Goal: Task Accomplishment & Management: Manage account settings

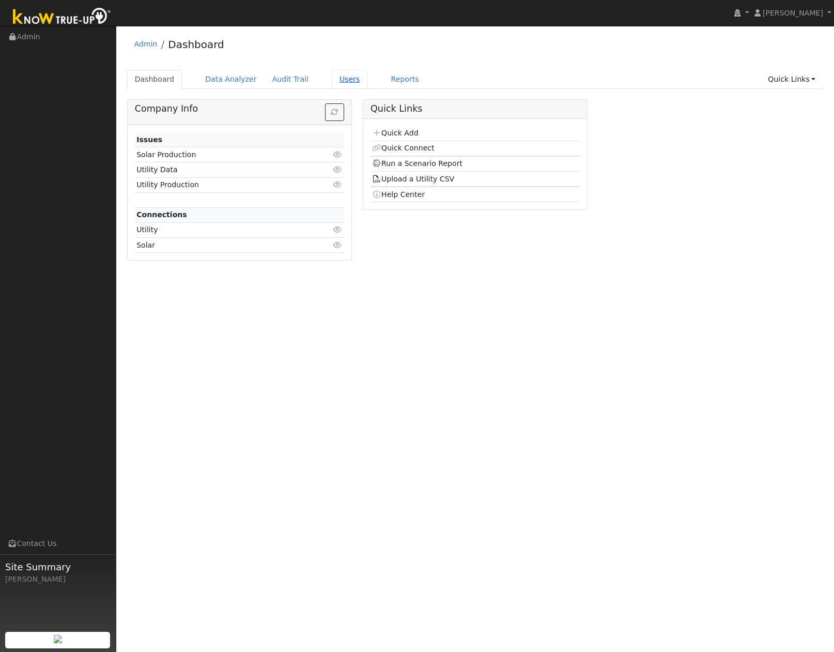
click at [332, 84] on link "Users" at bounding box center [350, 79] width 36 height 19
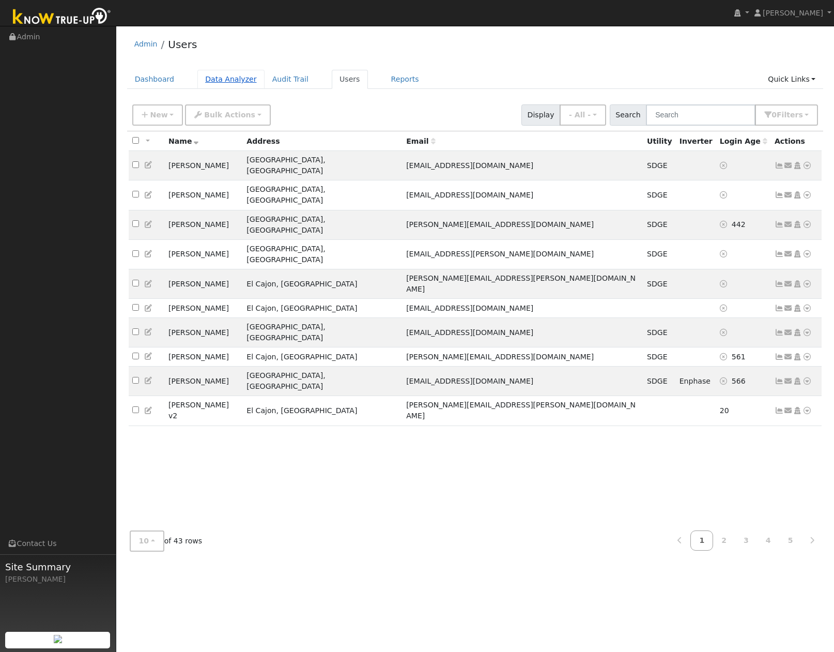
click at [223, 83] on link "Data Analyzer" at bounding box center [231, 79] width 67 height 19
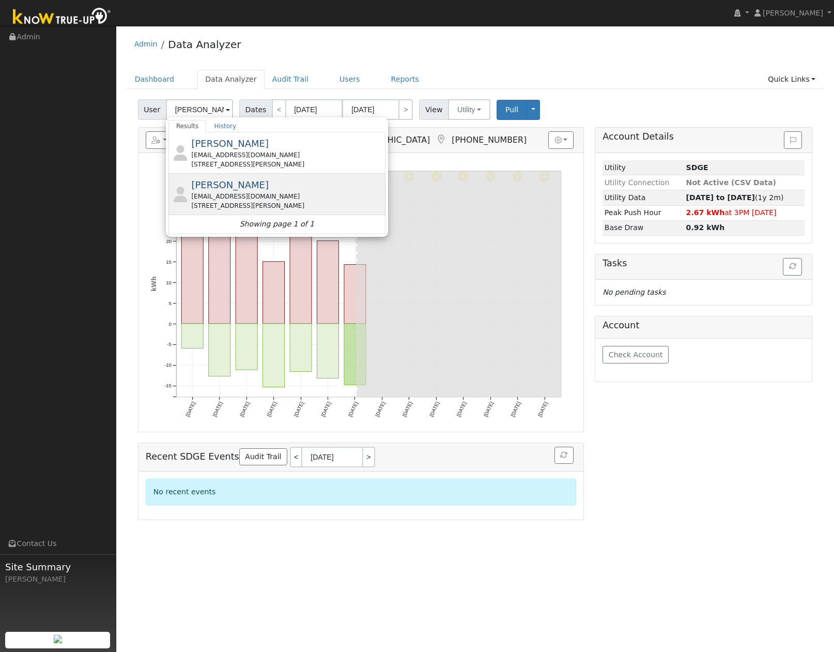
click at [226, 184] on span "Nebiyoula Samuel" at bounding box center [230, 184] width 78 height 11
type input "Nebiyoula Samuel"
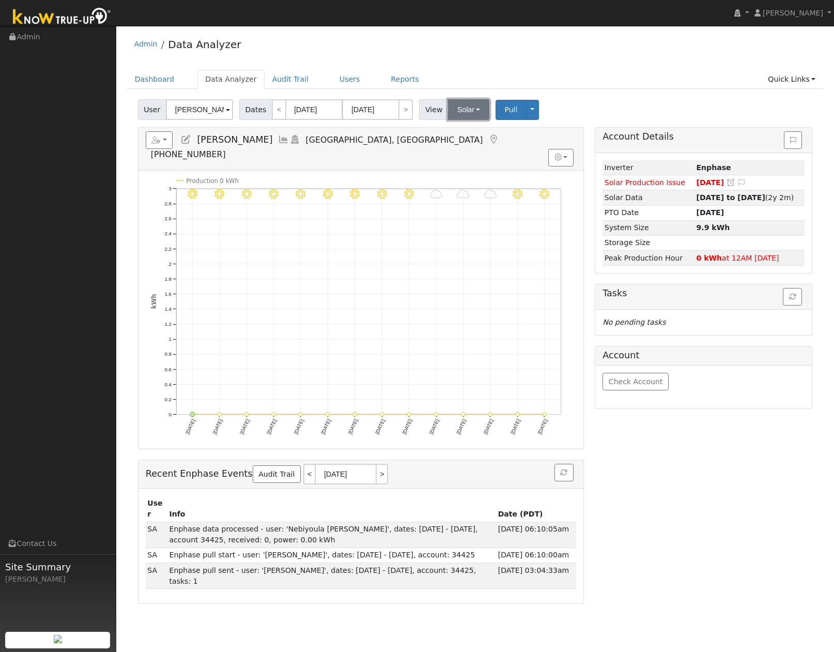
click at [464, 108] on button "Solar" at bounding box center [468, 109] width 41 height 21
click at [462, 131] on link "Utility" at bounding box center [483, 132] width 72 height 14
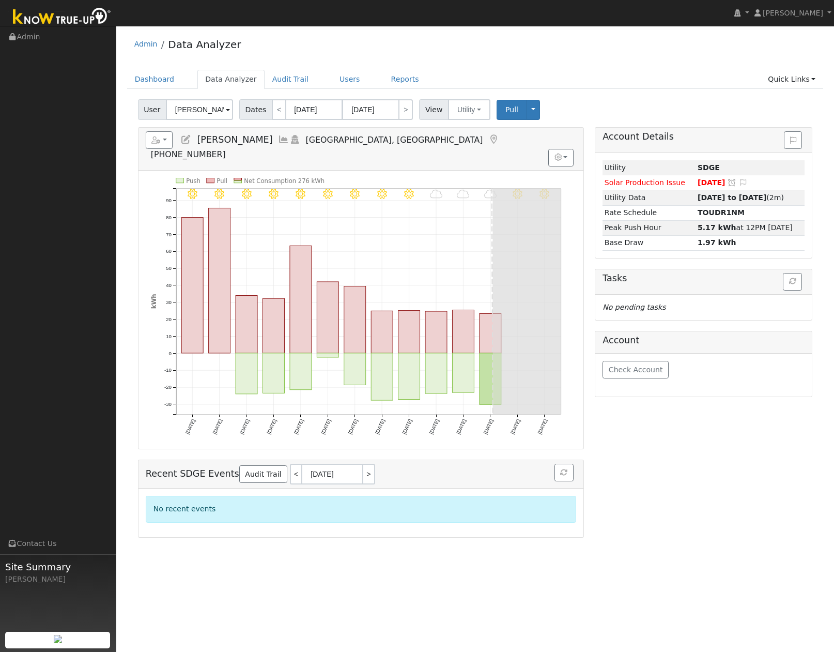
click at [631, 461] on div "Account Details Issue History Date By Flag Comment Type No Issue History Loadin…" at bounding box center [704, 332] width 229 height 410
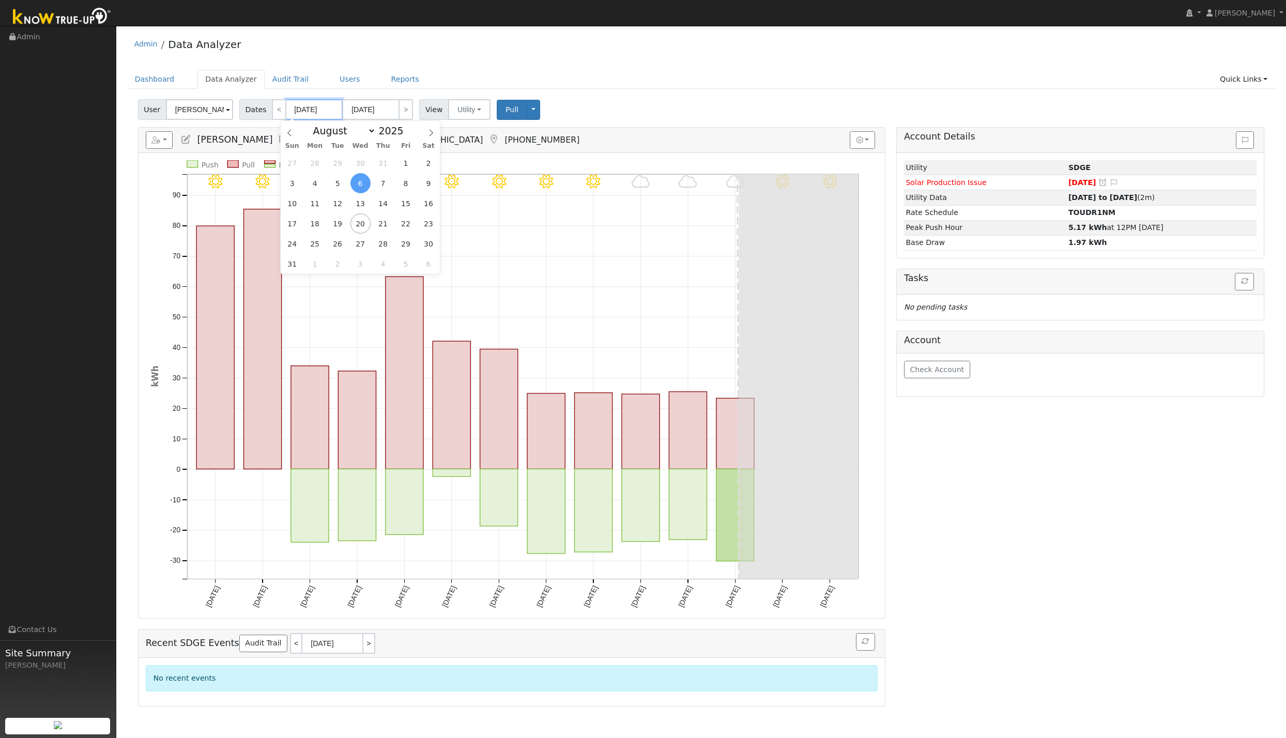
click at [295, 112] on input "08/06/2025" at bounding box center [314, 109] width 57 height 21
click at [405, 165] on span "1" at bounding box center [406, 163] width 20 height 20
type input "08/01/2025"
type input "08/31/2025"
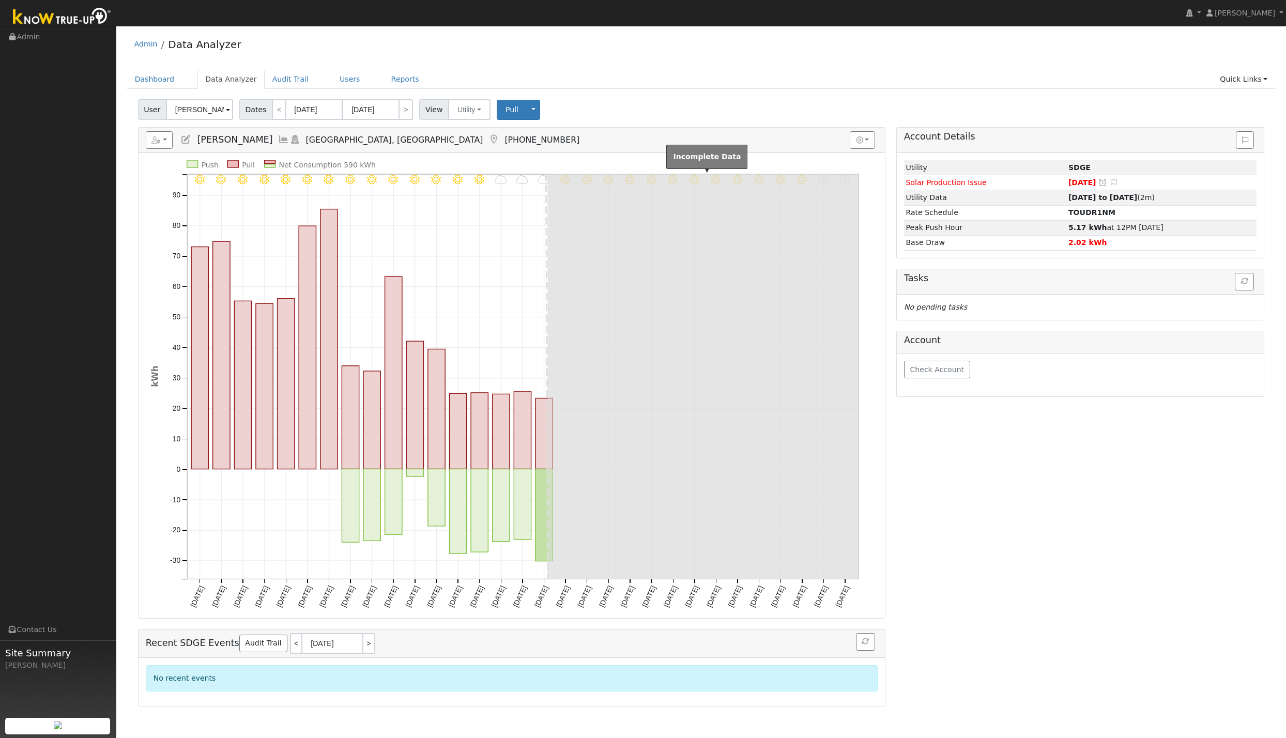
click at [731, 447] on rect at bounding box center [703, 376] width 311 height 405
click at [272, 115] on link "<" at bounding box center [279, 109] width 14 height 21
type input "[DATE]"
type input "07/31/2025"
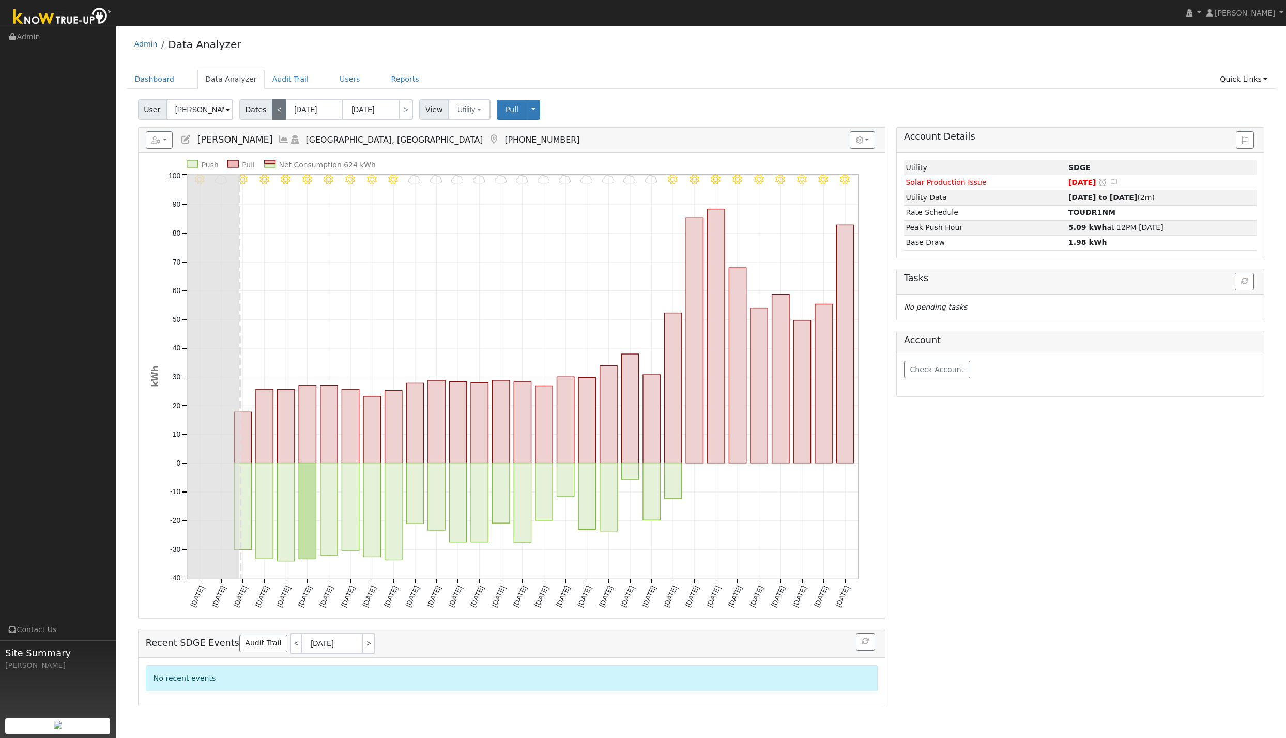
click at [276, 109] on link "<" at bounding box center [279, 109] width 14 height 21
type input "06/01/2025"
type input "06/30/2025"
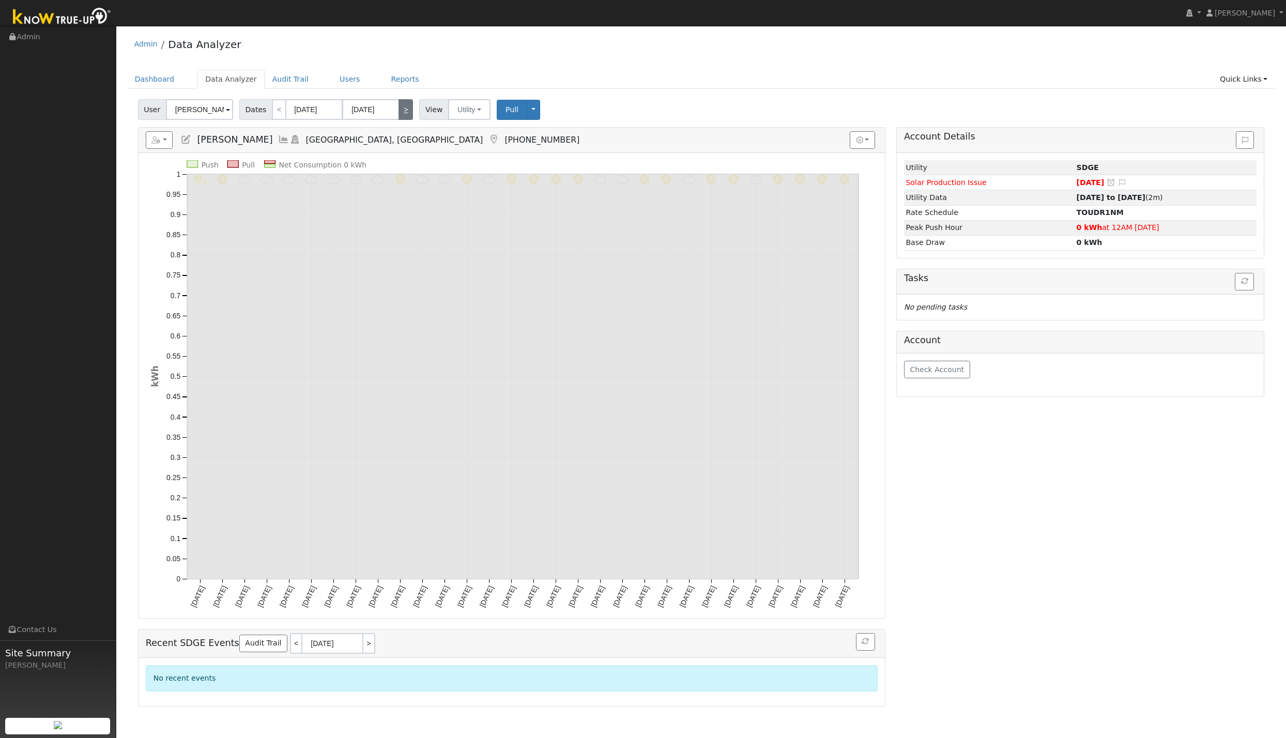
click at [401, 116] on link ">" at bounding box center [406, 109] width 14 height 21
type input "[DATE]"
type input "07/31/2025"
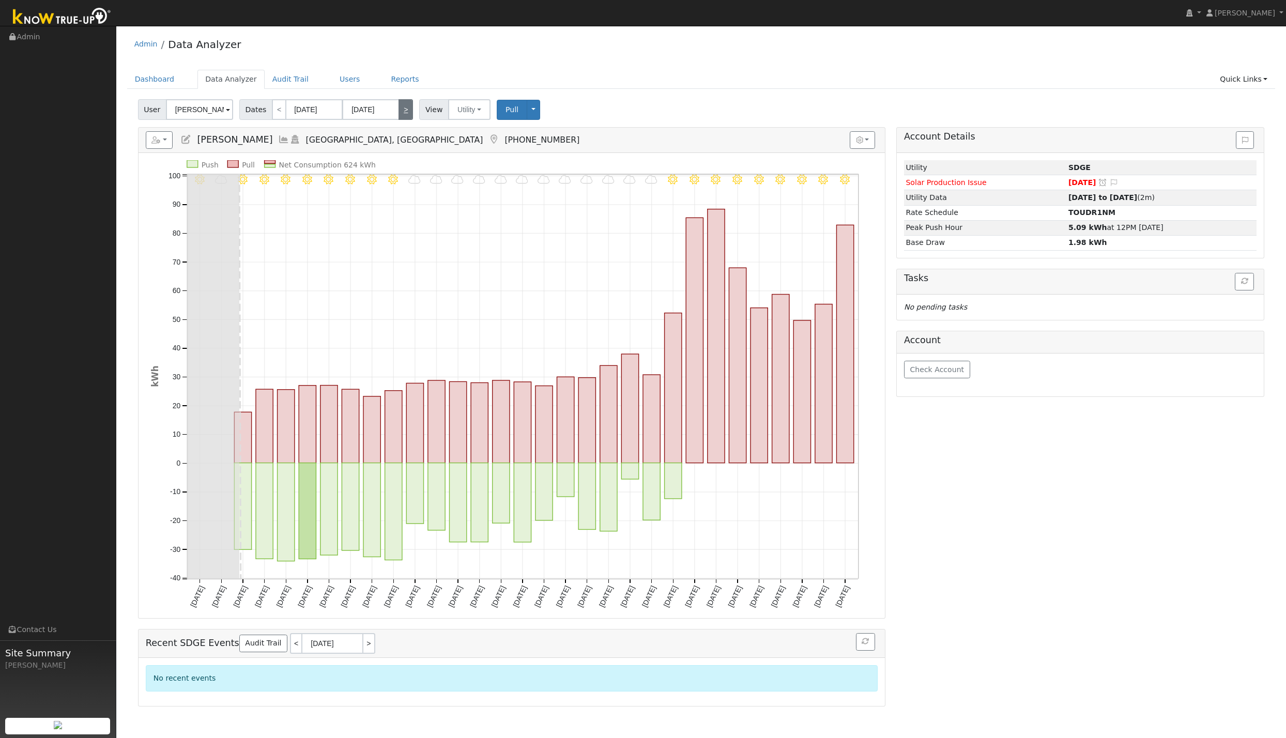
click at [401, 111] on link ">" at bounding box center [406, 109] width 14 height 21
type input "08/01/2025"
type input "08/31/2025"
select select "7"
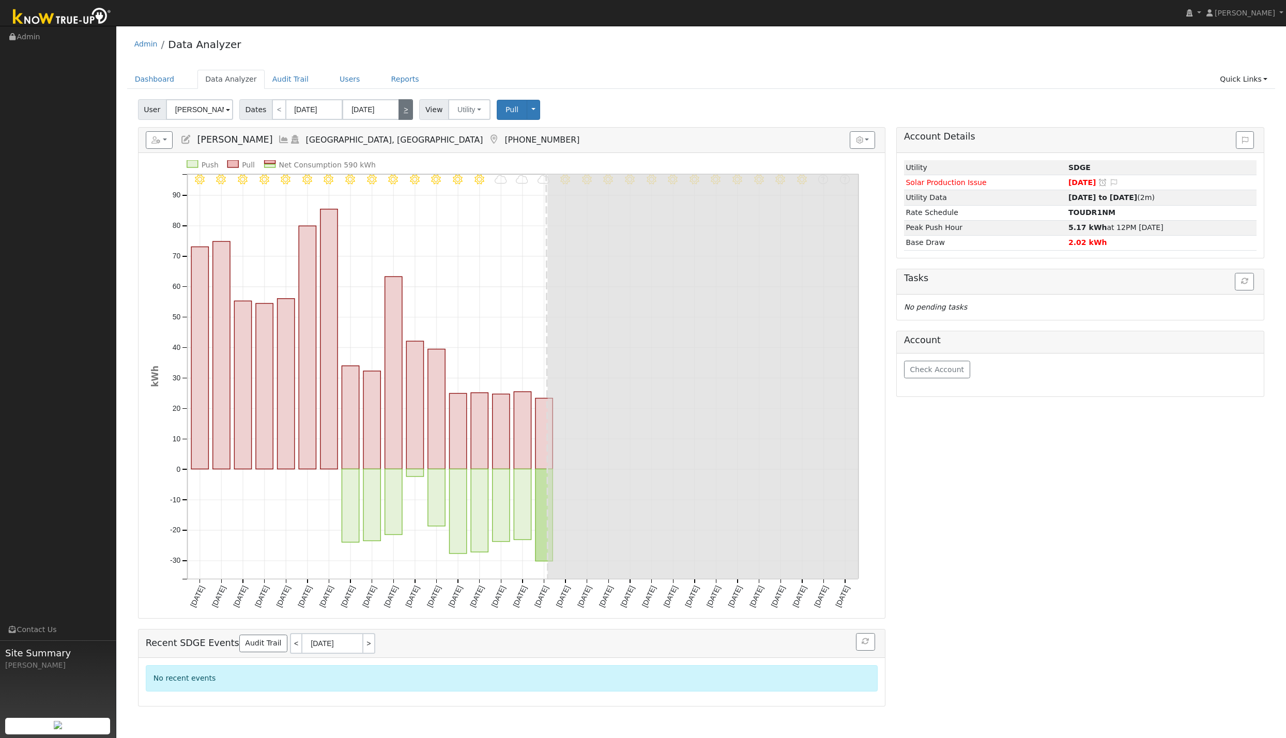
click at [401, 111] on link ">" at bounding box center [406, 109] width 14 height 21
type input "09/01/2025"
type input "09/30/2025"
select select "8"
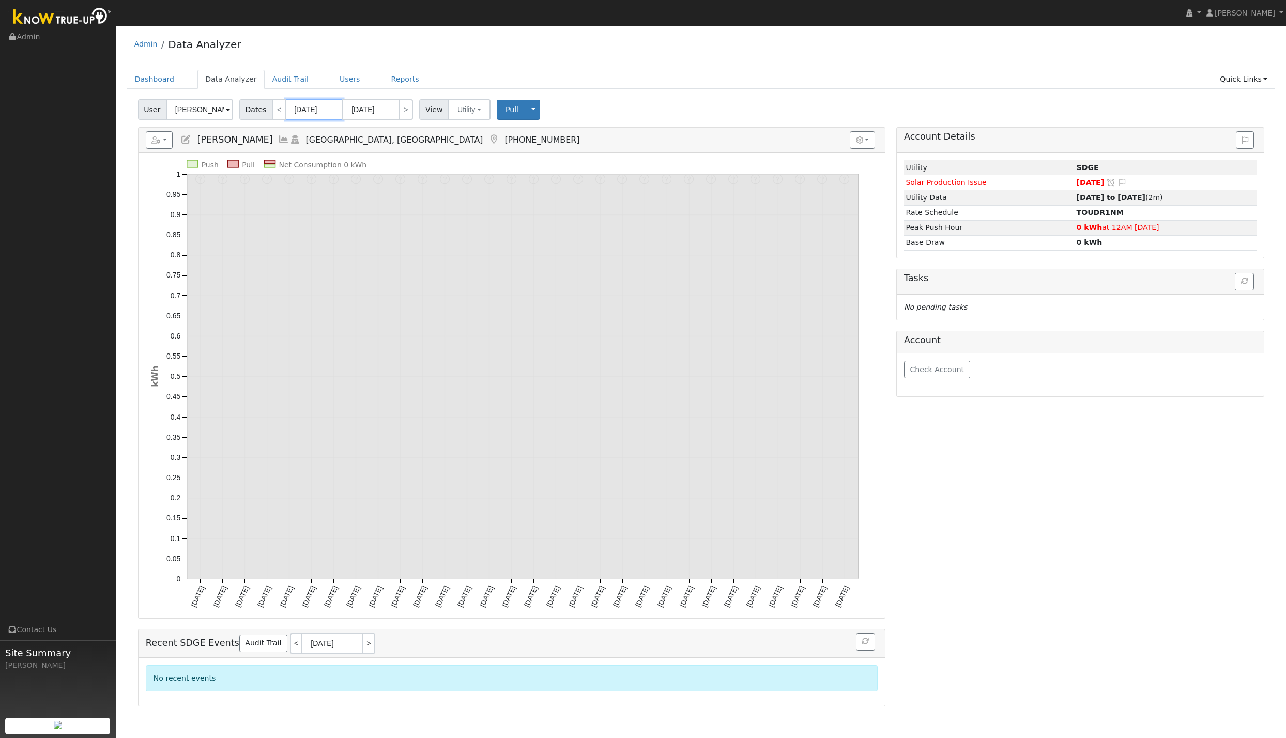
click at [301, 108] on input "09/01/2025" at bounding box center [314, 109] width 57 height 21
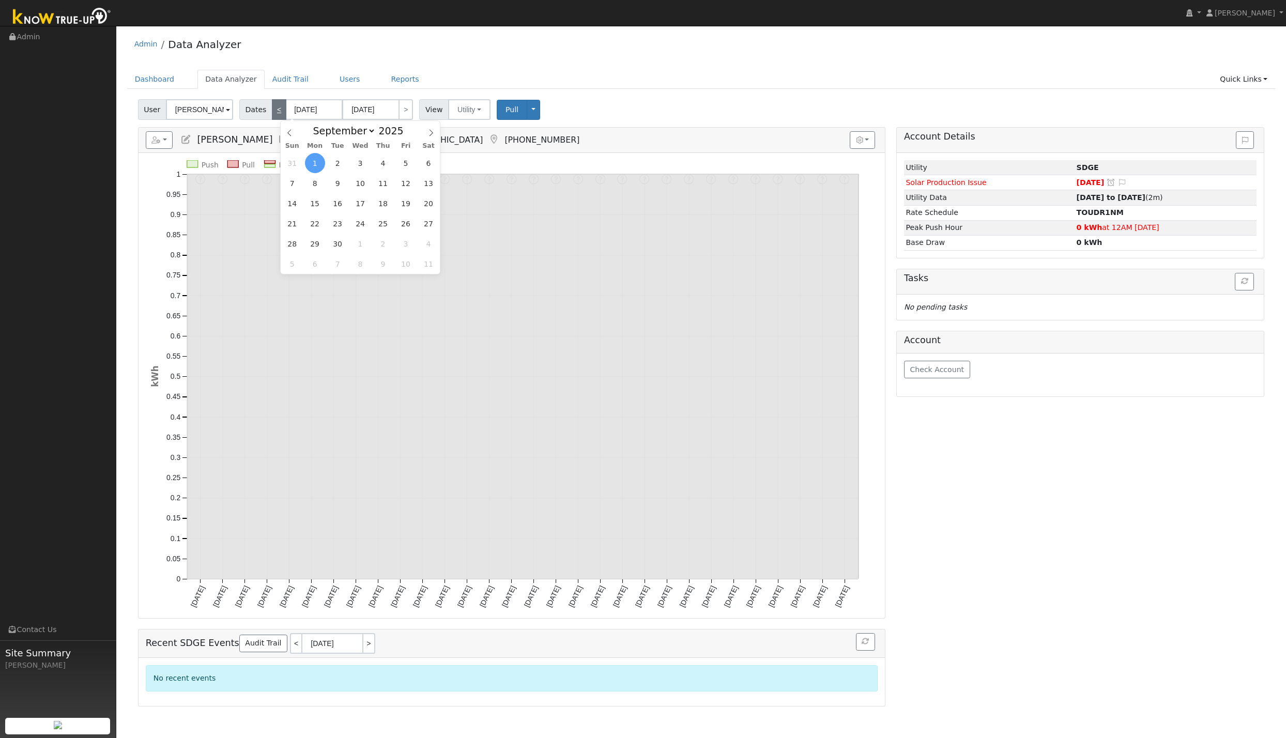
click at [278, 109] on link "<" at bounding box center [279, 109] width 14 height 21
type input "08/01/2025"
type input "08/31/2025"
select select "7"
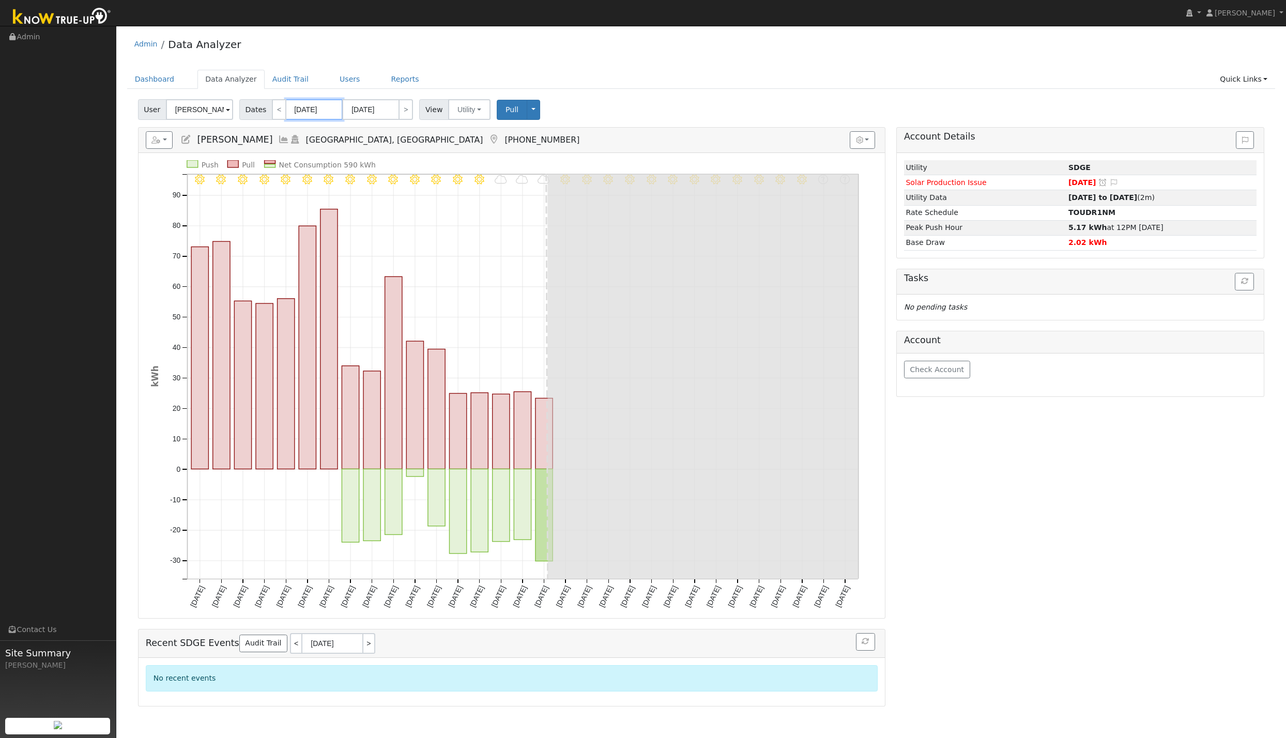
click at [317, 115] on input "08/01/2025" at bounding box center [314, 109] width 57 height 21
click at [405, 180] on span "8" at bounding box center [406, 183] width 20 height 20
type input "08/08/2025"
type input "08/21/2025"
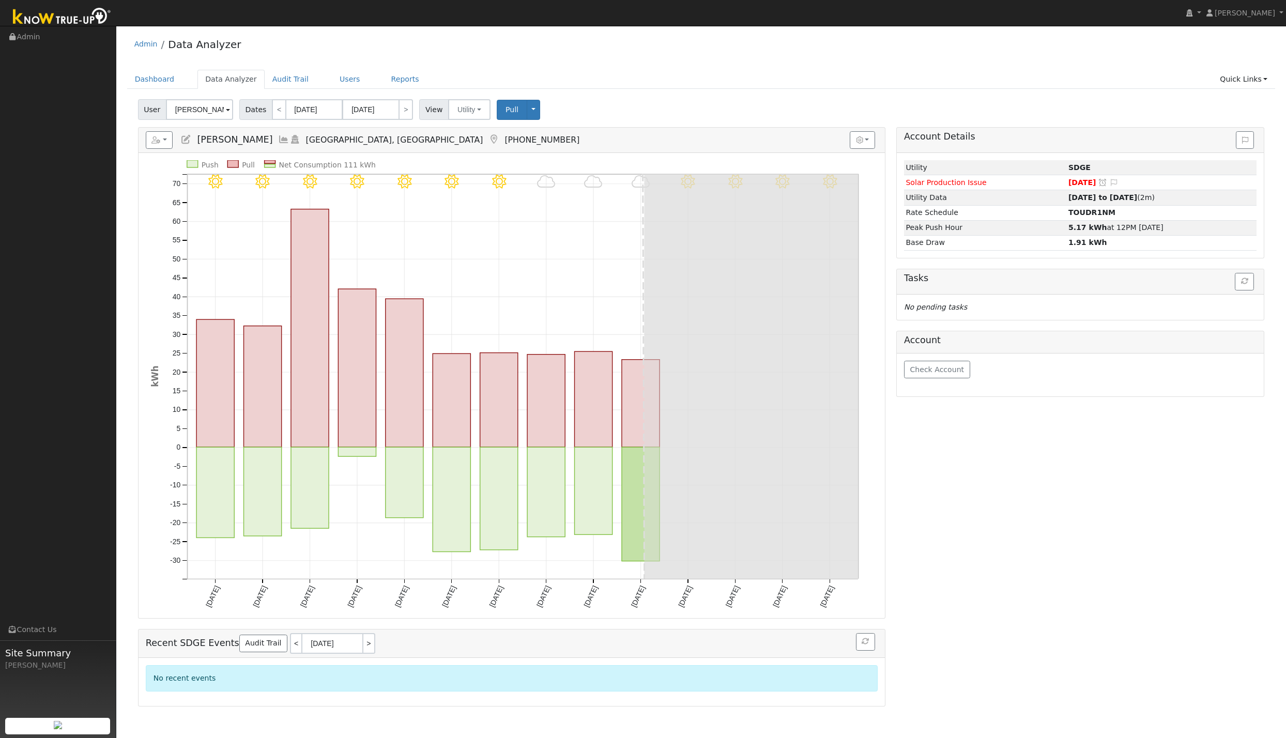
click at [834, 491] on div "Account Details Issue History Date By Flag Comment Type No Issue History Loadin…" at bounding box center [1080, 417] width 379 height 580
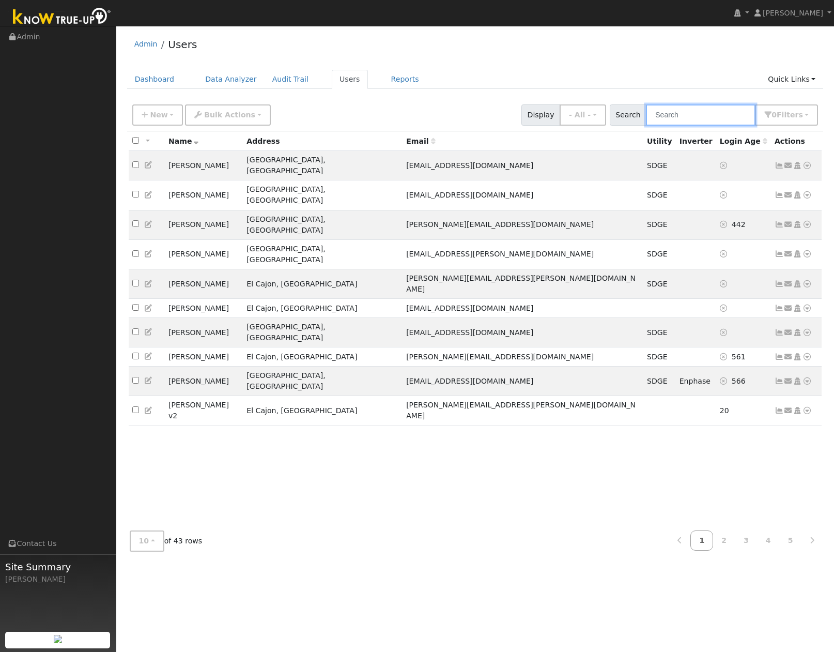
click at [678, 115] on input "text" at bounding box center [701, 114] width 110 height 21
type input "[PERSON_NAME]"
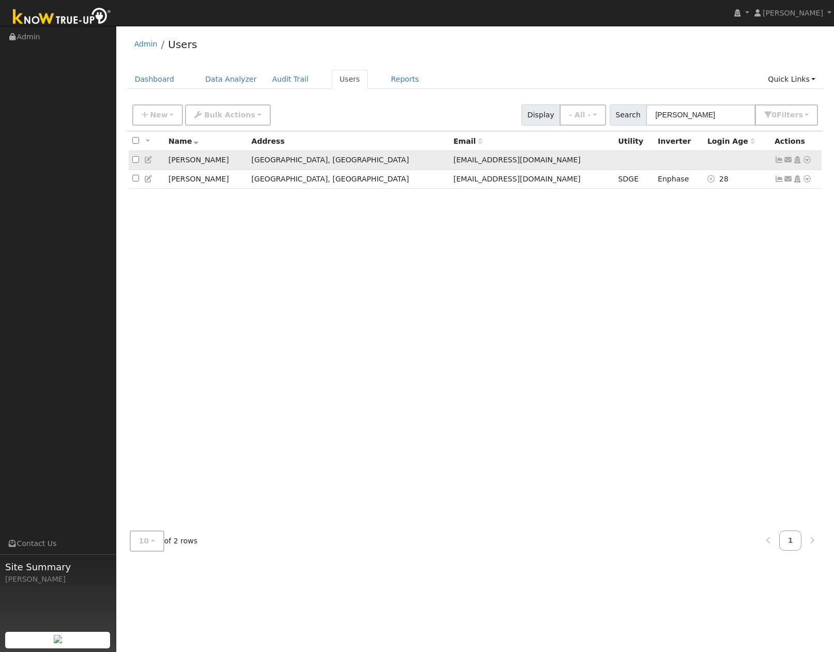
click at [136, 161] on input "checkbox" at bounding box center [135, 159] width 7 height 7
checkbox input "true"
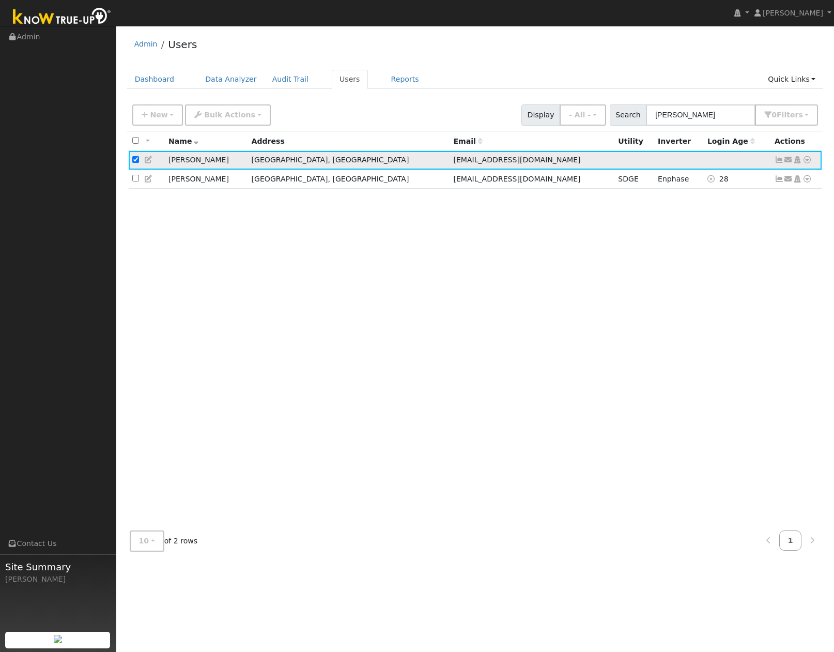
click at [810, 161] on icon at bounding box center [807, 159] width 9 height 7
click at [793, 258] on link "Delete User" at bounding box center [773, 259] width 75 height 14
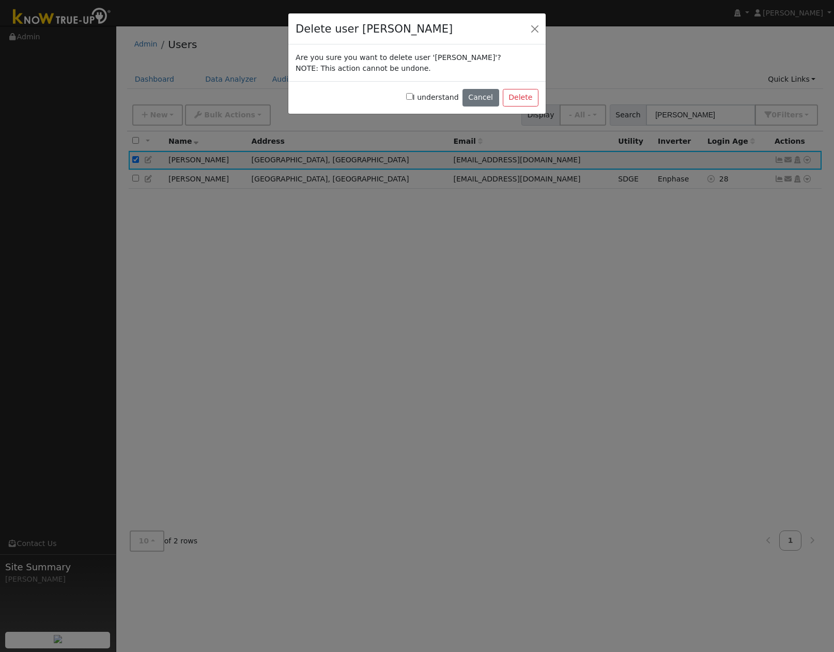
click at [413, 99] on input "I understand" at bounding box center [409, 96] width 7 height 7
checkbox input "true"
click at [522, 101] on button "Delete" at bounding box center [521, 98] width 36 height 18
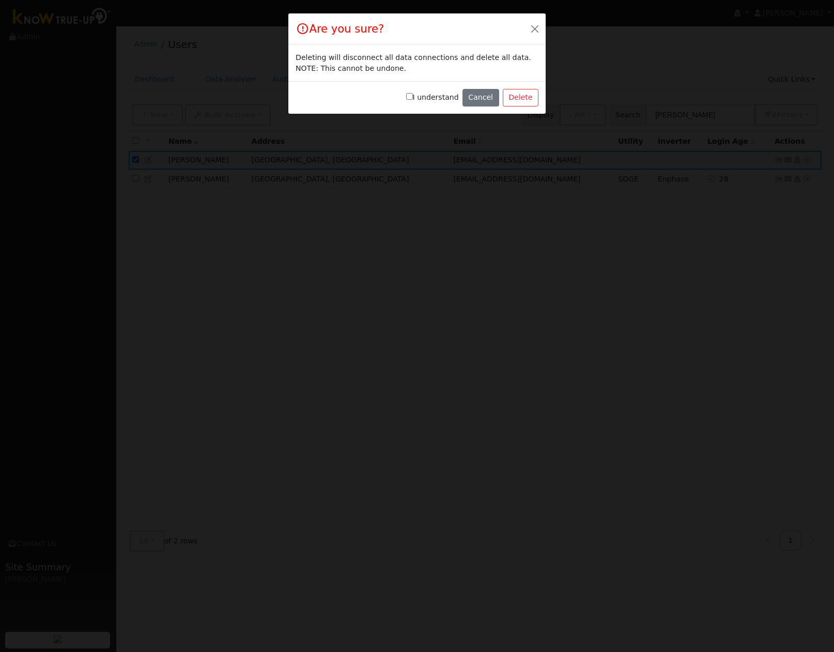
click at [428, 93] on label "I understand" at bounding box center [432, 97] width 53 height 11
click at [413, 93] on input "I understand" at bounding box center [409, 96] width 7 height 7
checkbox input "true"
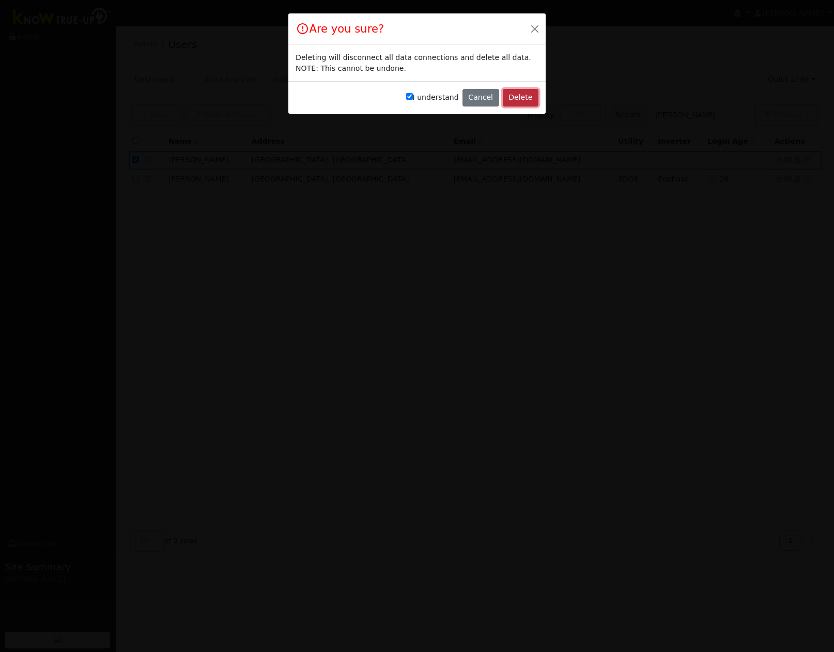
click at [533, 96] on button "Delete" at bounding box center [521, 98] width 36 height 18
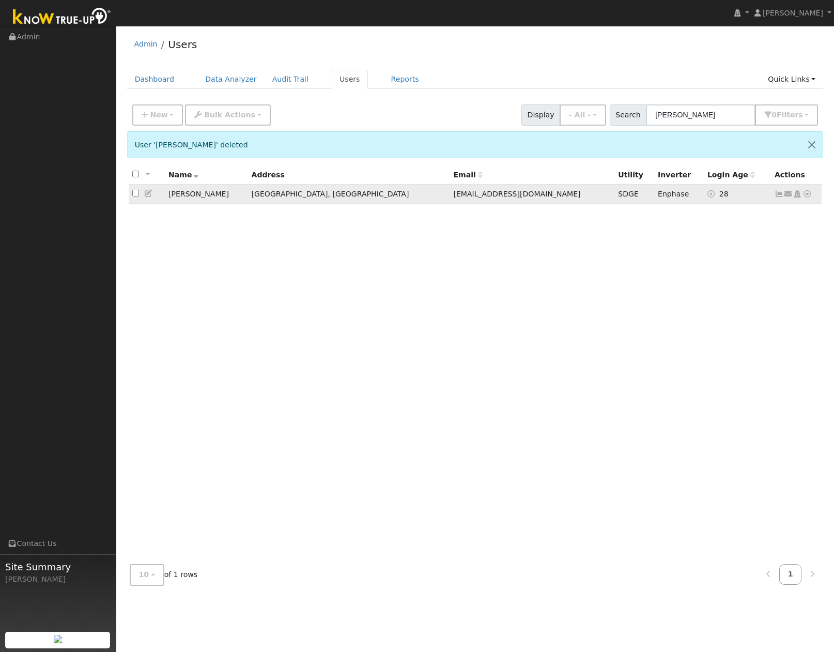
click at [224, 195] on td "[PERSON_NAME]" at bounding box center [206, 194] width 83 height 19
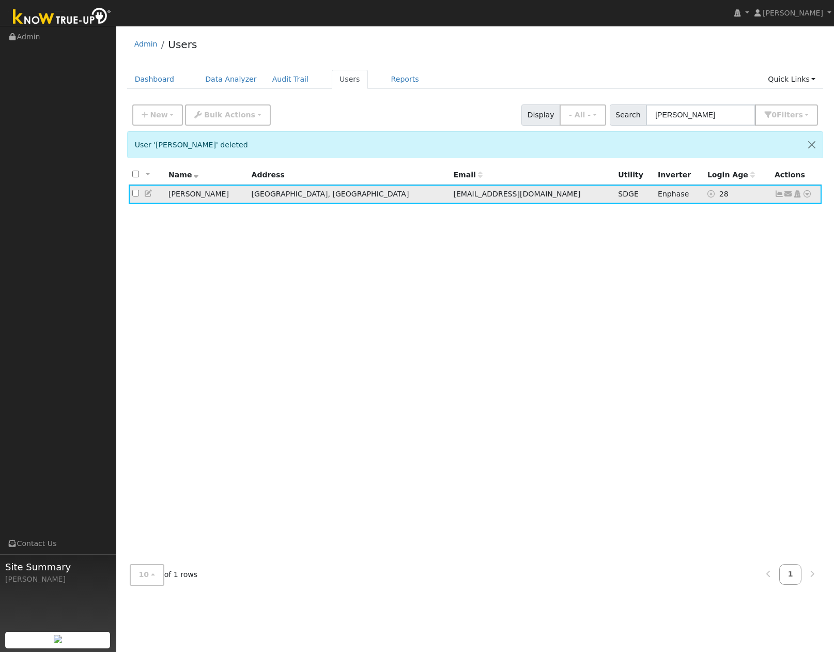
click at [147, 192] on icon at bounding box center [148, 193] width 9 height 7
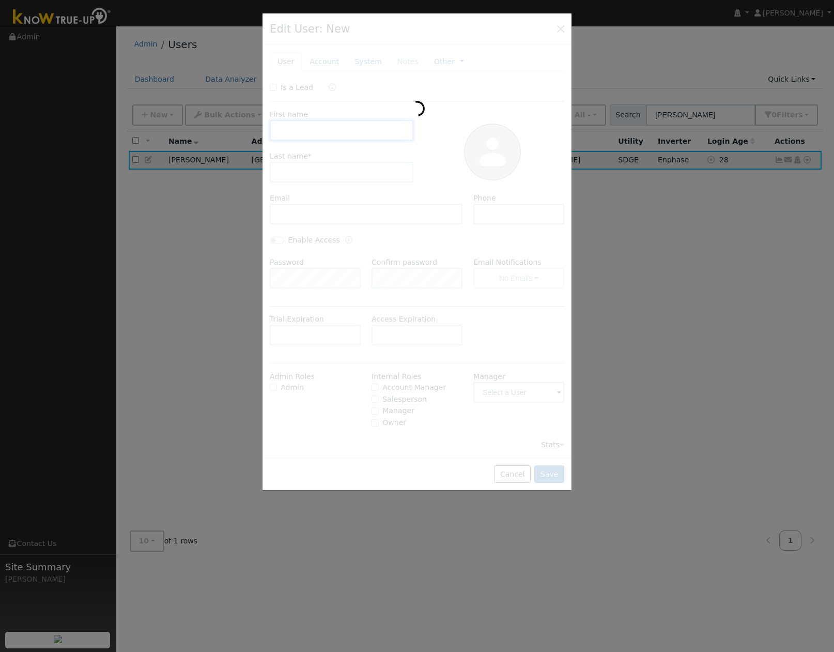
type input "Nebiyoula"
type input "[PERSON_NAME]"
type input "[EMAIL_ADDRESS][DOMAIN_NAME]"
type input "[PHONE_NUMBER]"
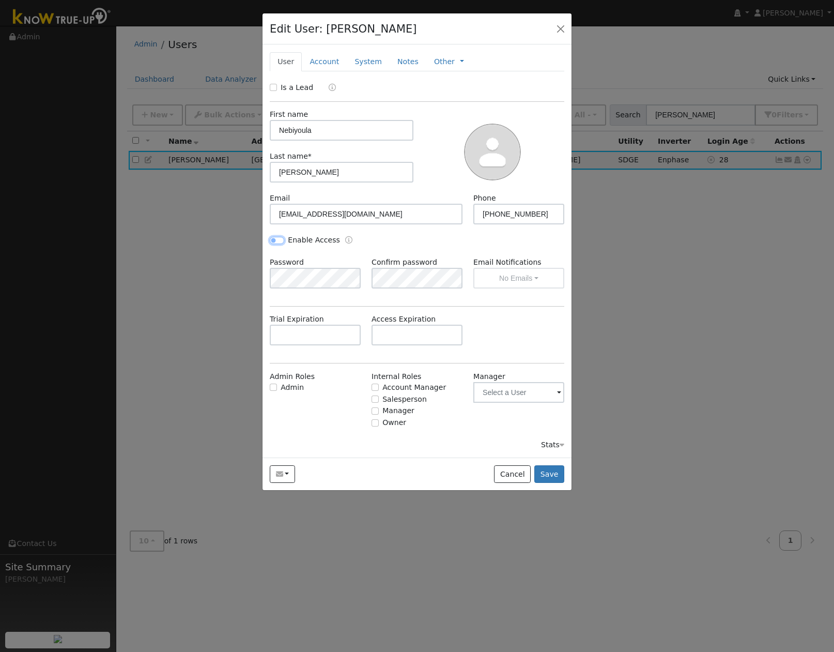
click at [281, 242] on input "Enable Access" at bounding box center [277, 240] width 14 height 7
checkbox input "true"
click at [284, 472] on button "button" at bounding box center [282, 474] width 25 height 18
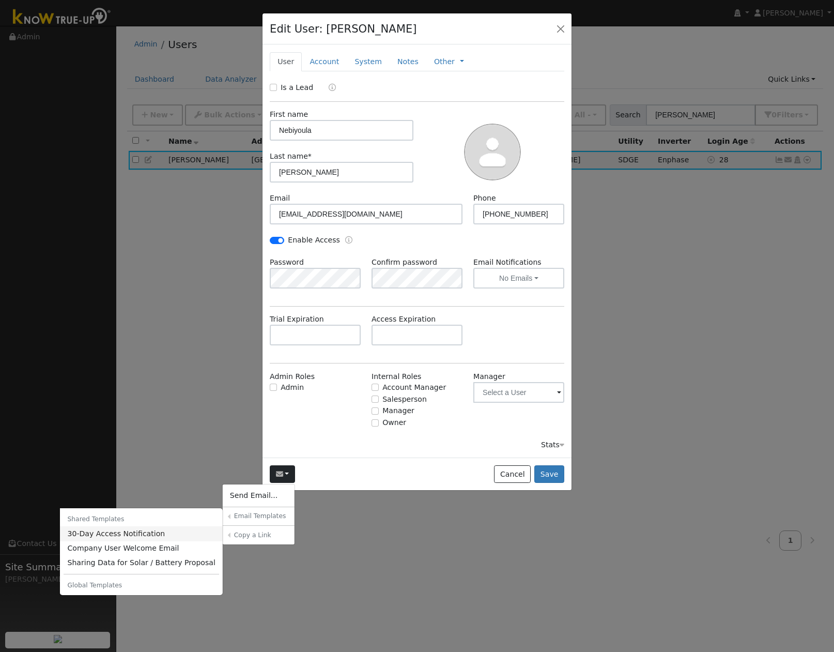
click at [183, 532] on link "30-Day Access Notification" at bounding box center [141, 533] width 163 height 14
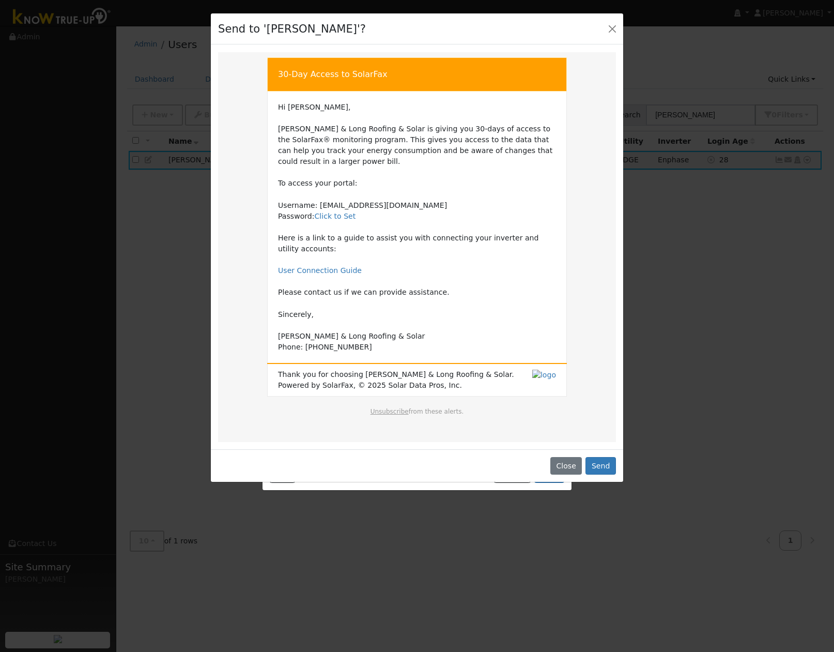
click at [446, 283] on td "Hi [PERSON_NAME], [PERSON_NAME] & Long Roofing & Solar is giving you 30-days of…" at bounding box center [417, 227] width 278 height 251
click at [570, 457] on button "Close" at bounding box center [567, 466] width 32 height 18
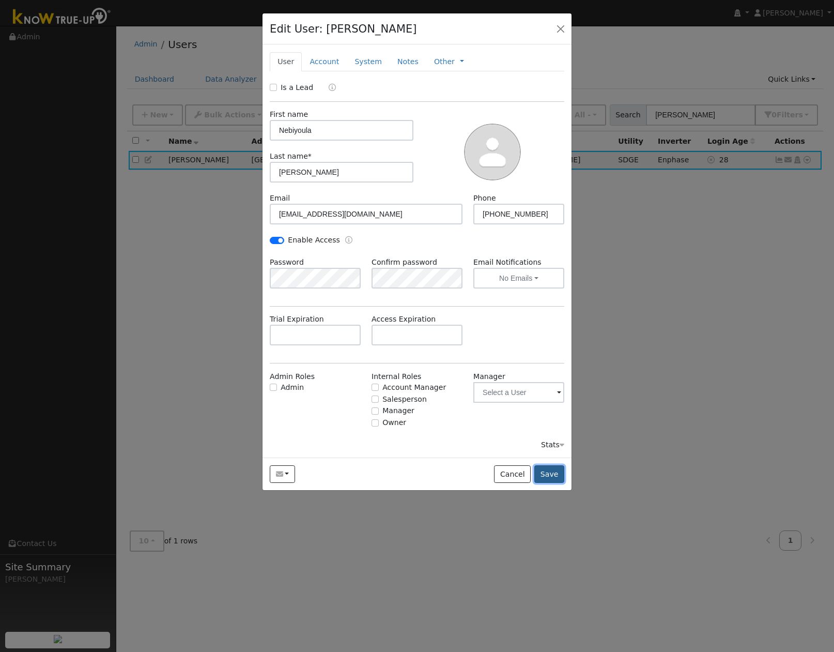
click at [550, 469] on button "Save" at bounding box center [550, 474] width 30 height 18
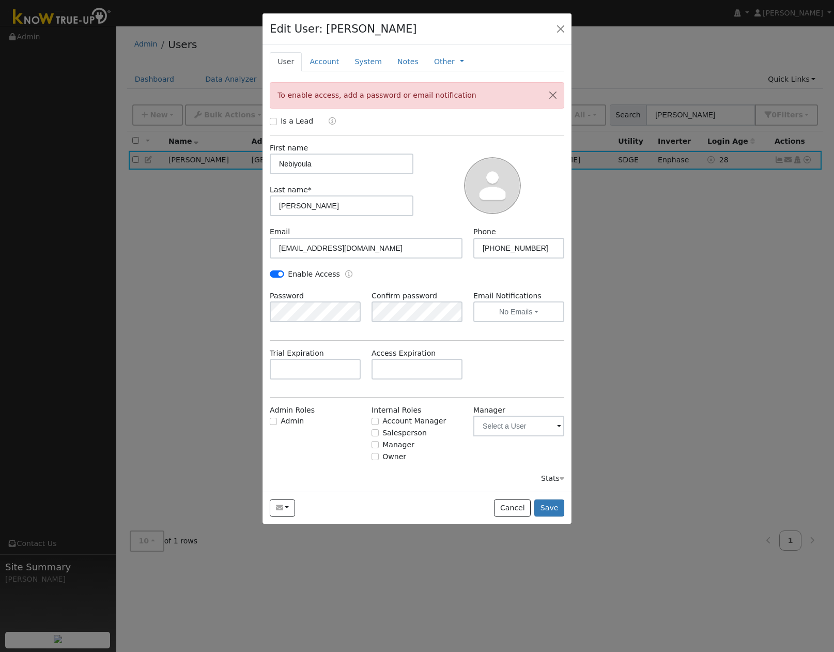
click at [537, 341] on div "Is a Lead First name [PERSON_NAME] Last name * [PERSON_NAME] [EMAIL_ADDRESS][DO…" at bounding box center [417, 300] width 295 height 368
click at [535, 315] on button "No Emails" at bounding box center [519, 311] width 91 height 21
click at [526, 351] on link "Weekly Emails" at bounding box center [510, 349] width 72 height 14
click at [549, 509] on button "Save" at bounding box center [550, 508] width 30 height 18
